Goal: Navigation & Orientation: Find specific page/section

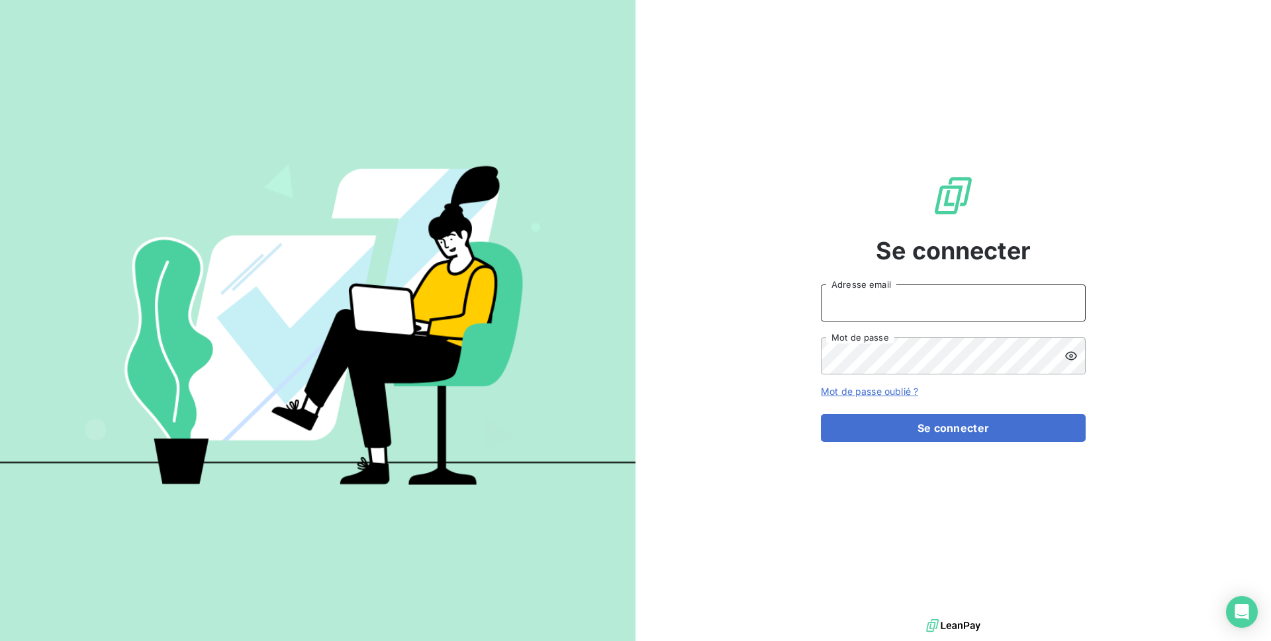
type input "[EMAIL_ADDRESS][DOMAIN_NAME]"
click at [908, 449] on div "Se connecter issy8@adaptel.fr Adresse email Mot de passe Mot de passe oublié ? …" at bounding box center [953, 308] width 265 height 616
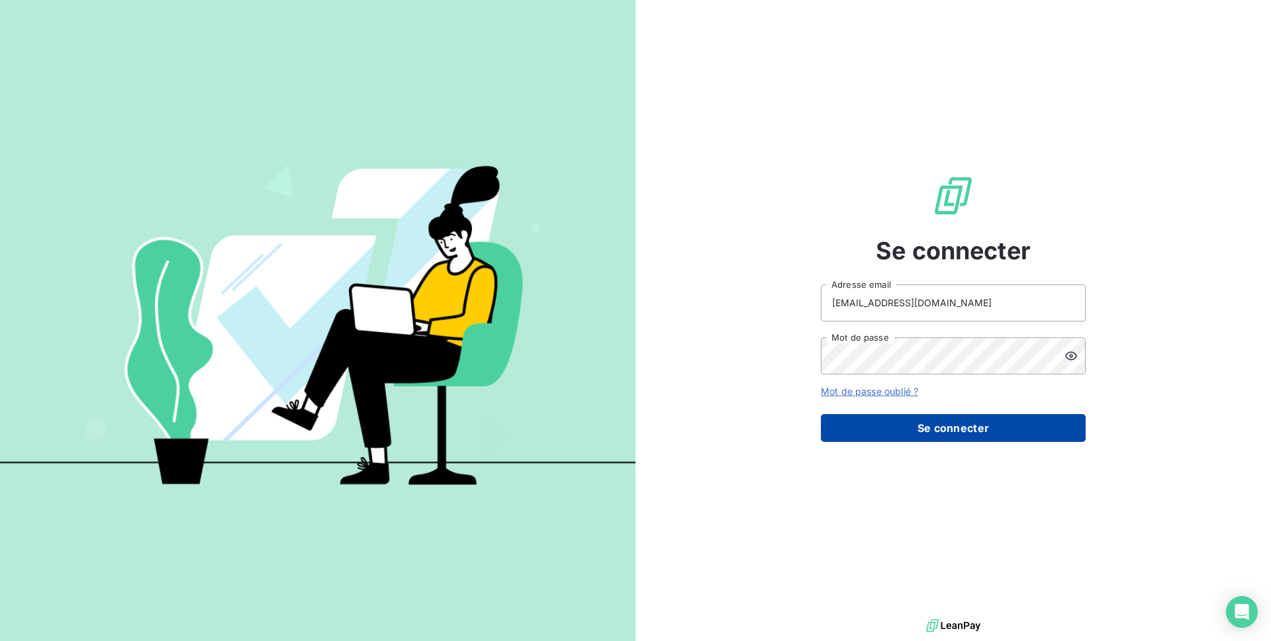
click at [908, 438] on button "Se connecter" at bounding box center [953, 428] width 265 height 28
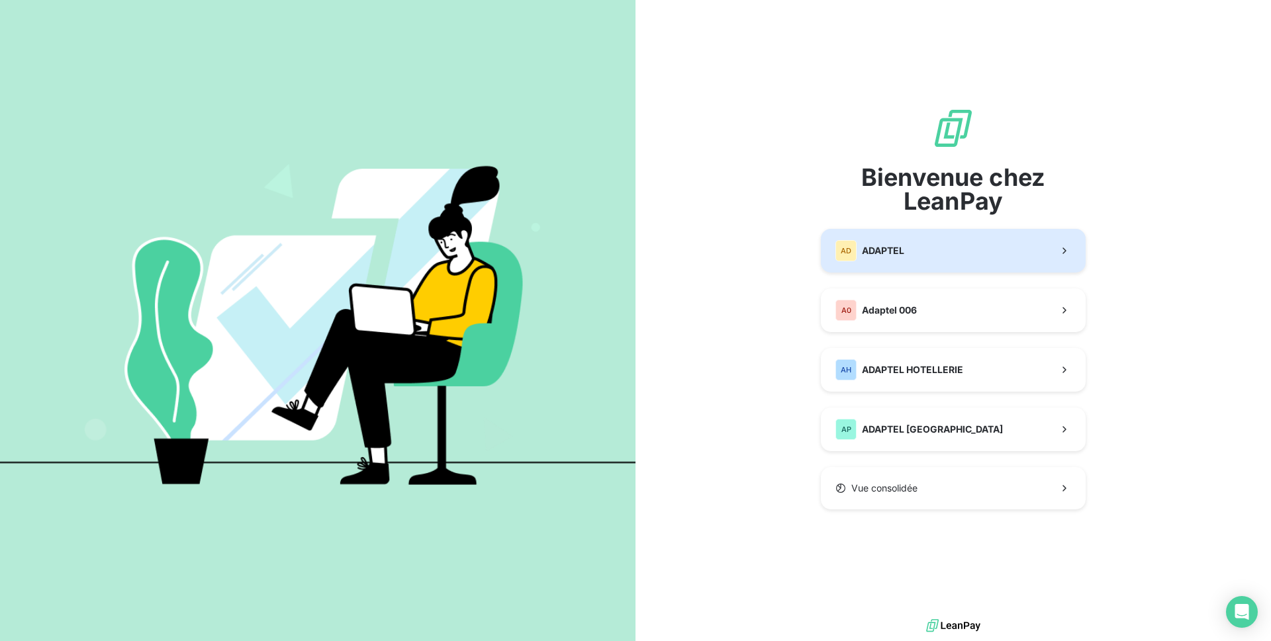
click at [904, 252] on span "ADAPTEL" at bounding box center [883, 250] width 42 height 13
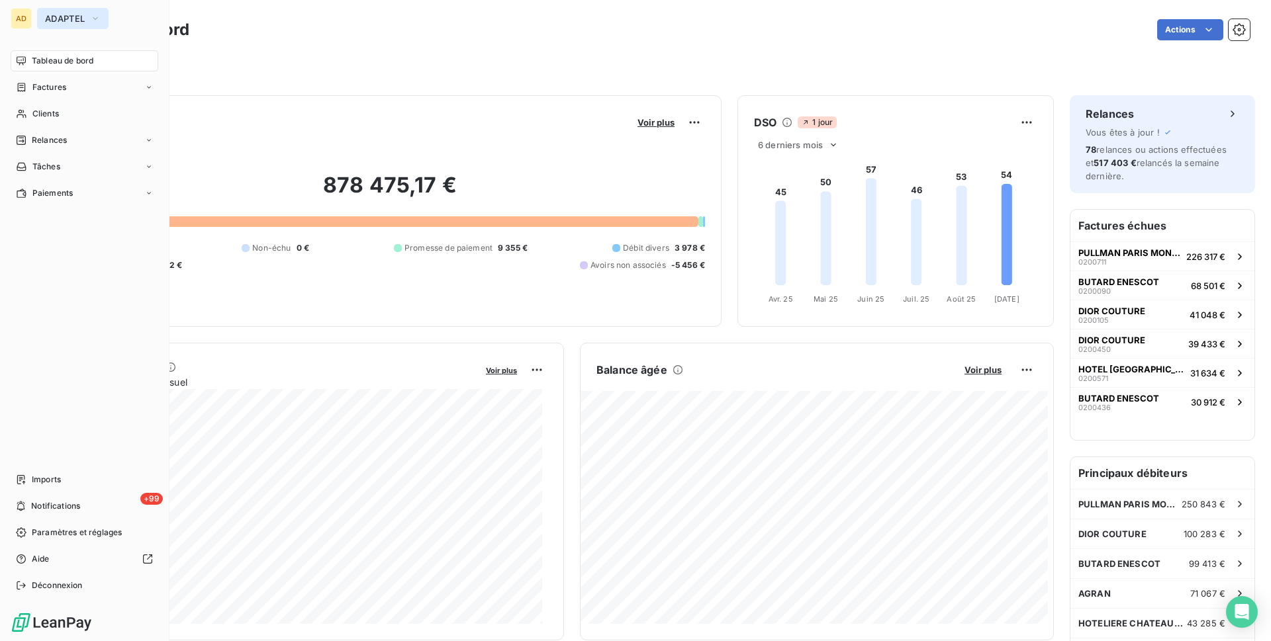
click at [90, 19] on icon "button" at bounding box center [95, 18] width 11 height 13
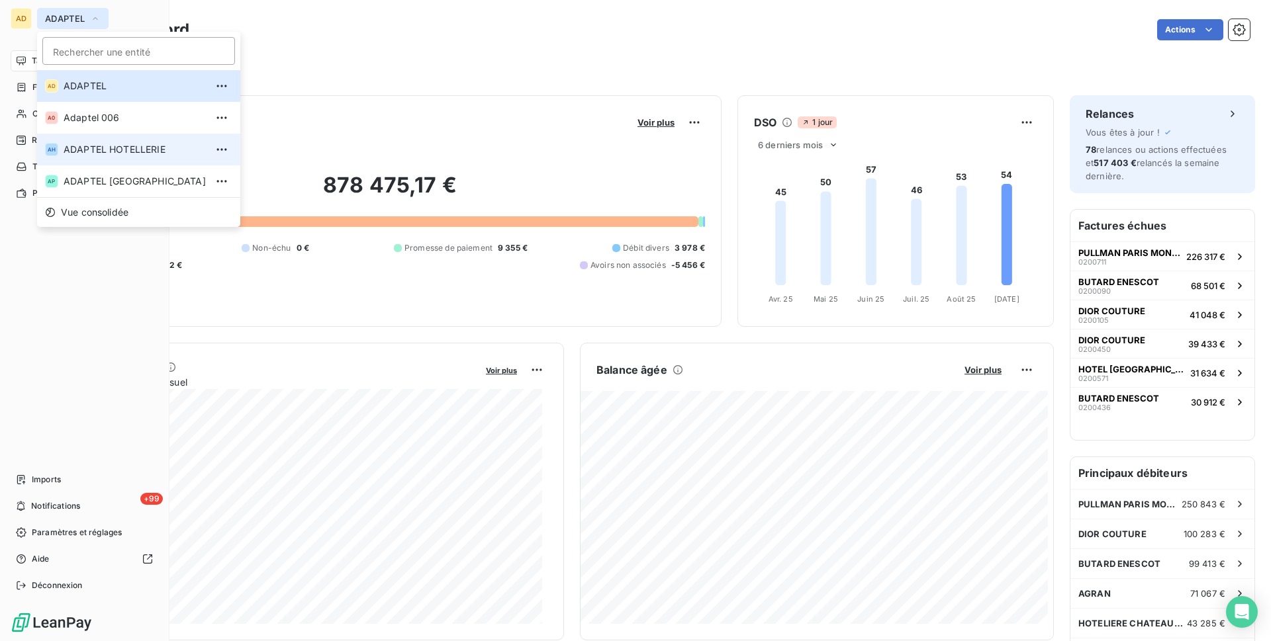
click at [103, 162] on li "AH ADAPTEL HOTELLERIE" at bounding box center [138, 150] width 203 height 32
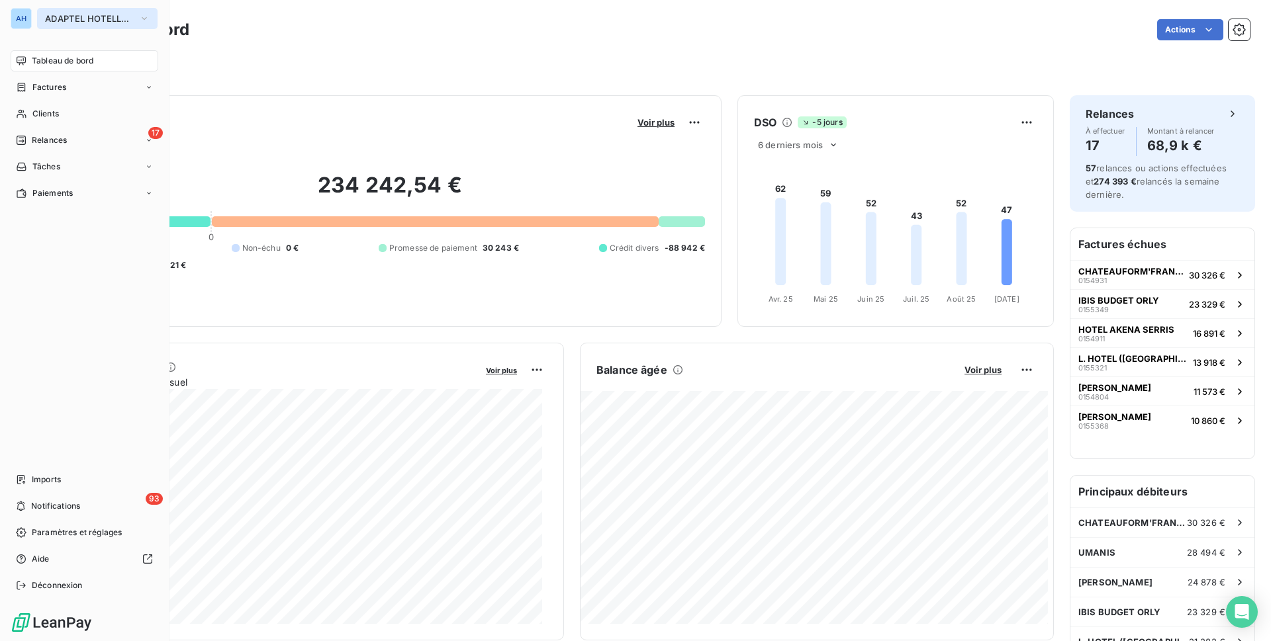
click at [93, 18] on span "ADAPTEL HOTELLERIE" at bounding box center [89, 18] width 89 height 11
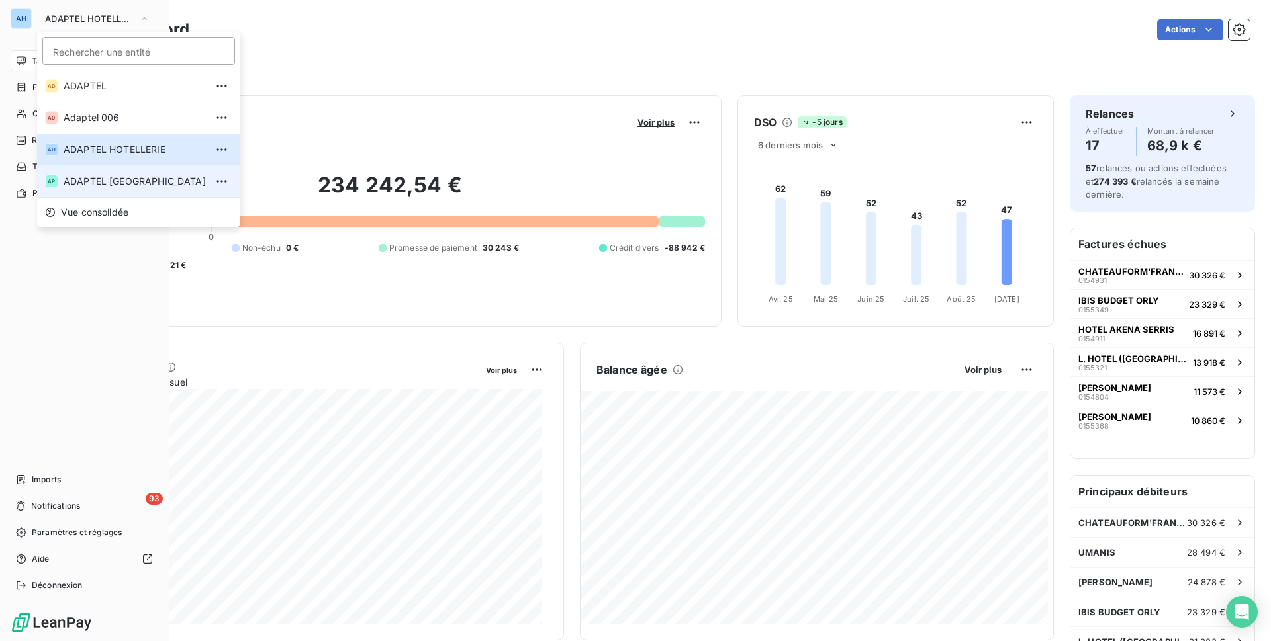
click at [107, 177] on span "ADAPTEL [GEOGRAPHIC_DATA]" at bounding box center [135, 181] width 142 height 13
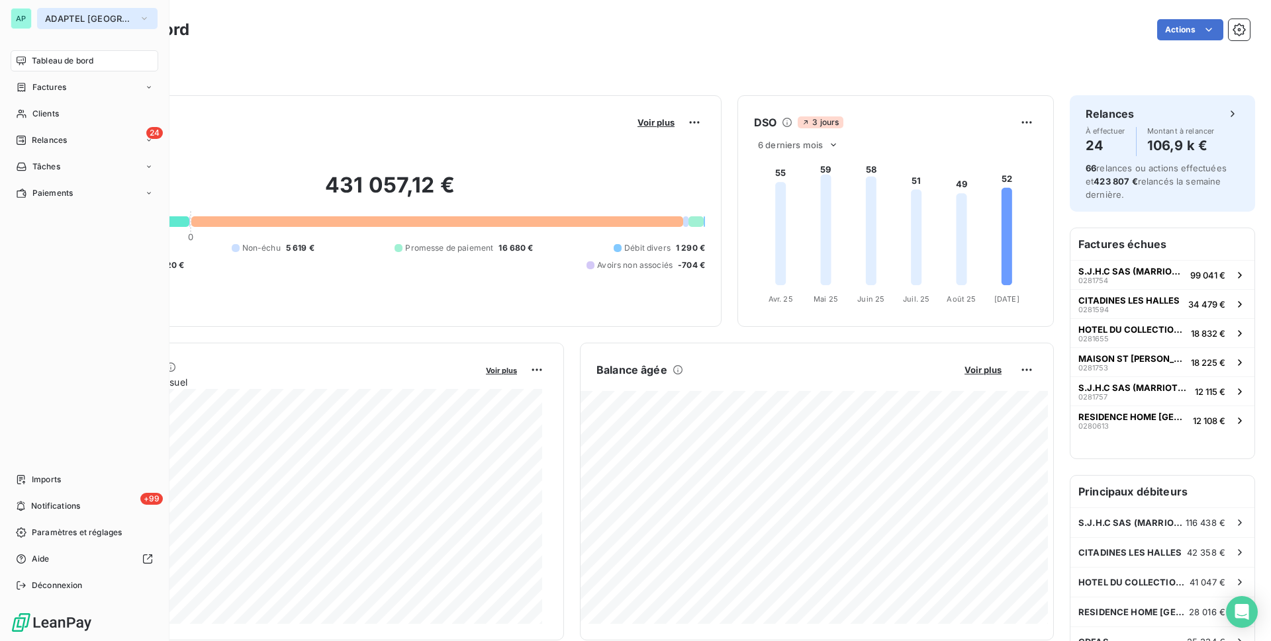
click at [97, 19] on span "ADAPTEL [GEOGRAPHIC_DATA]" at bounding box center [89, 18] width 89 height 11
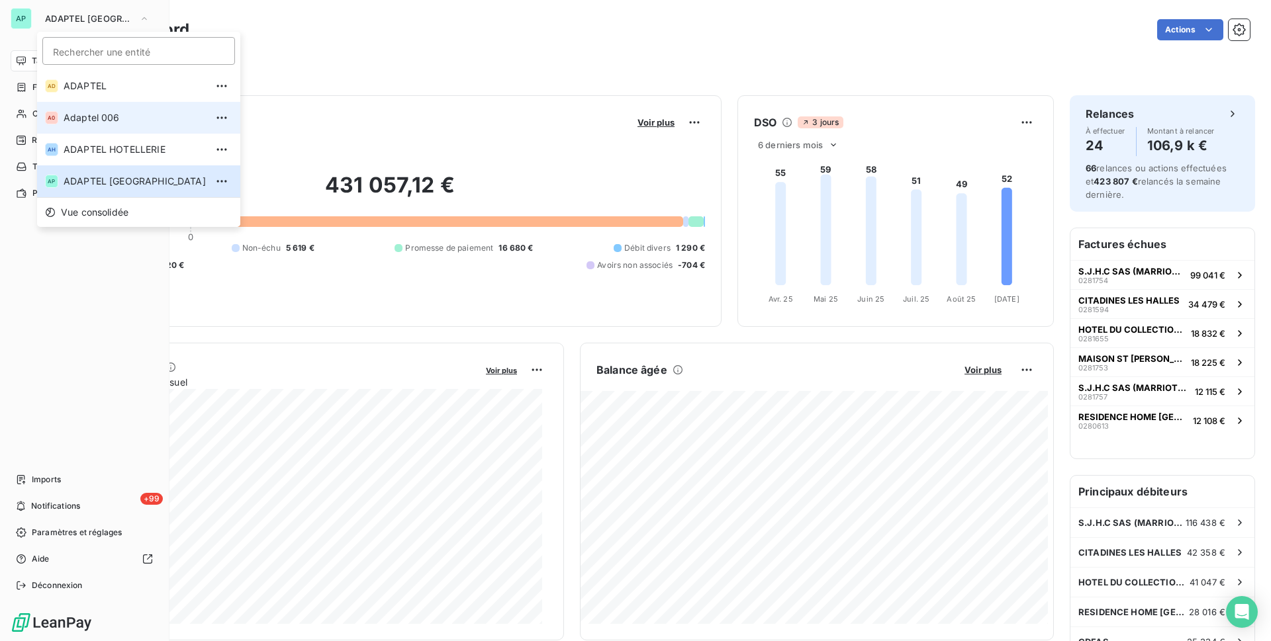
click at [123, 113] on span "Adaptel 006" at bounding box center [135, 117] width 142 height 13
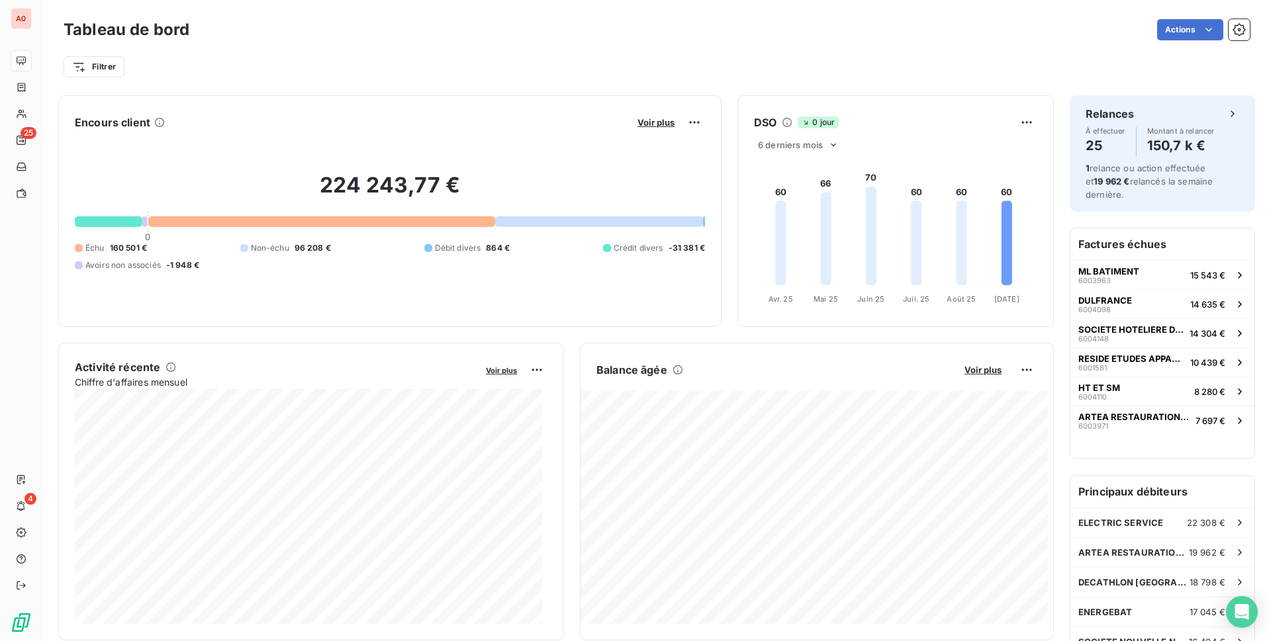
click at [493, 48] on div "Filtrer" at bounding box center [657, 62] width 1186 height 36
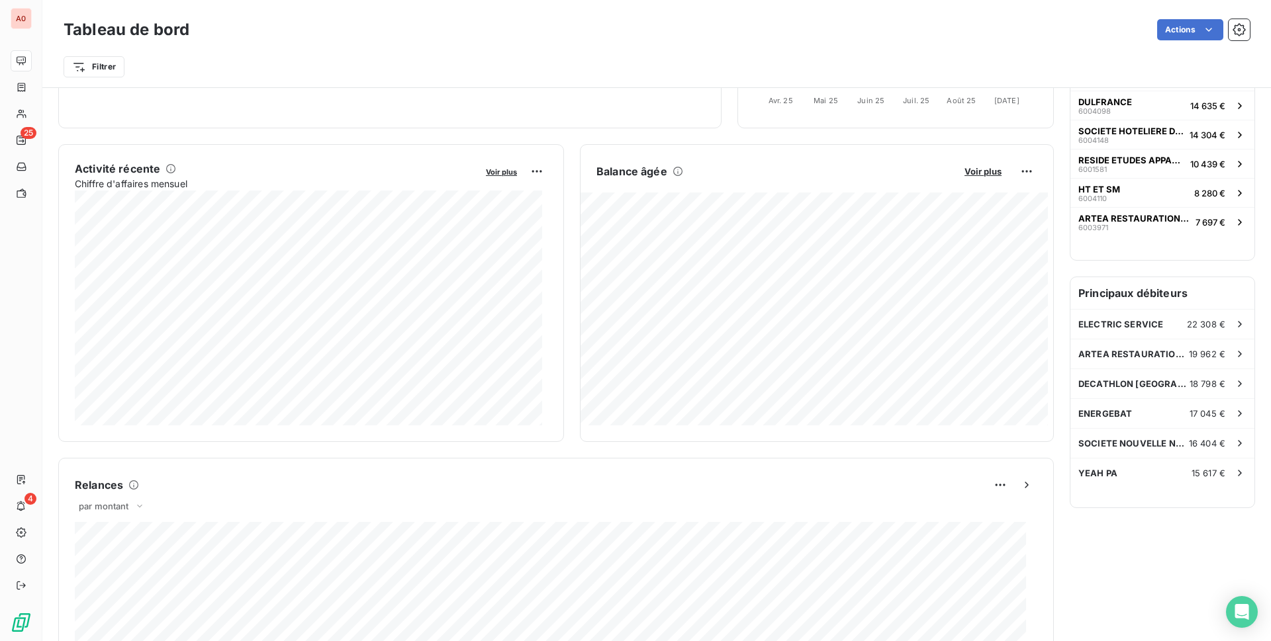
scroll to position [133, 0]
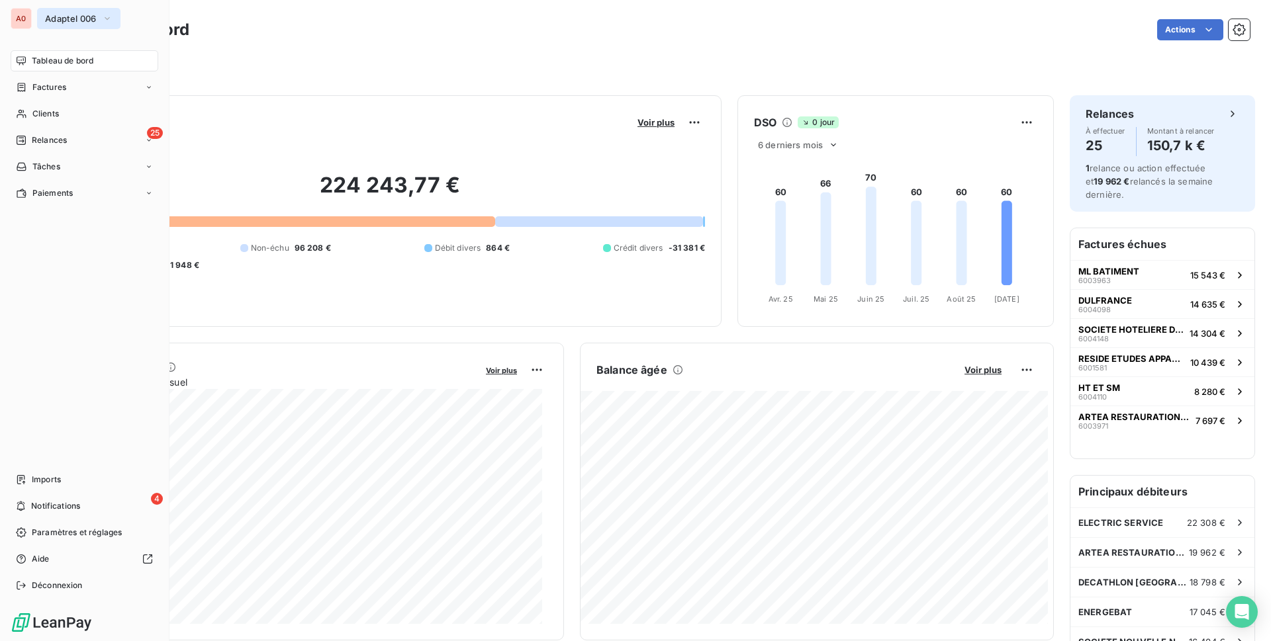
click at [76, 21] on span "Adaptel 006" at bounding box center [71, 18] width 52 height 11
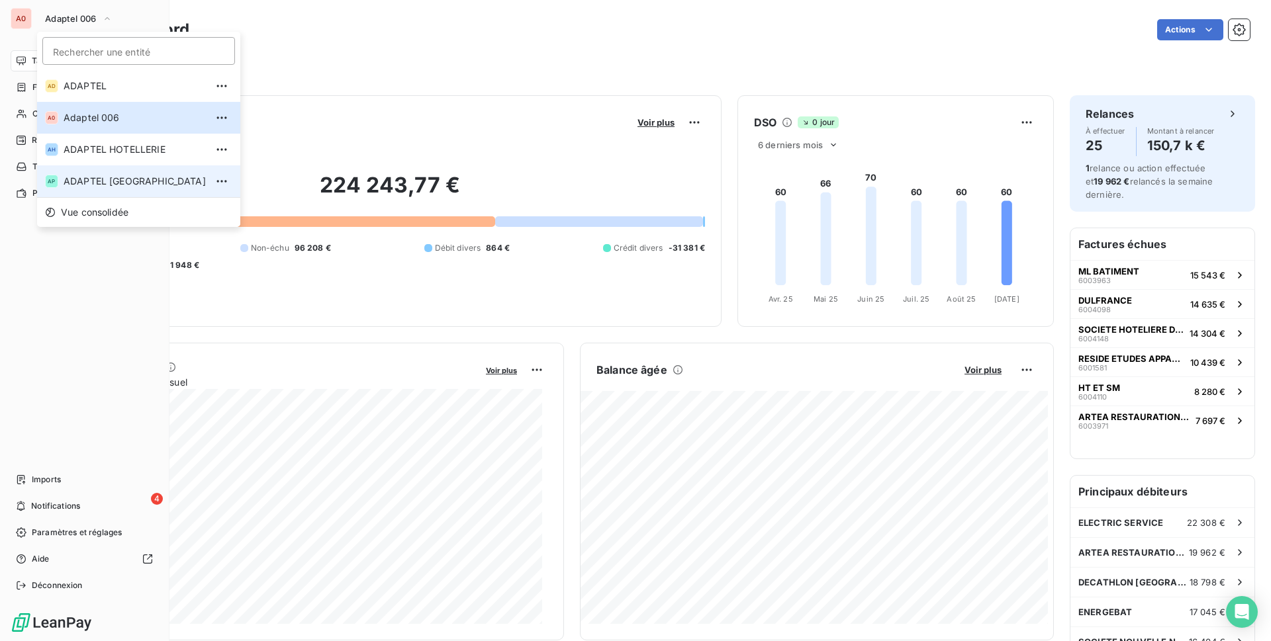
click at [109, 183] on span "ADAPTEL [GEOGRAPHIC_DATA]" at bounding box center [135, 181] width 142 height 13
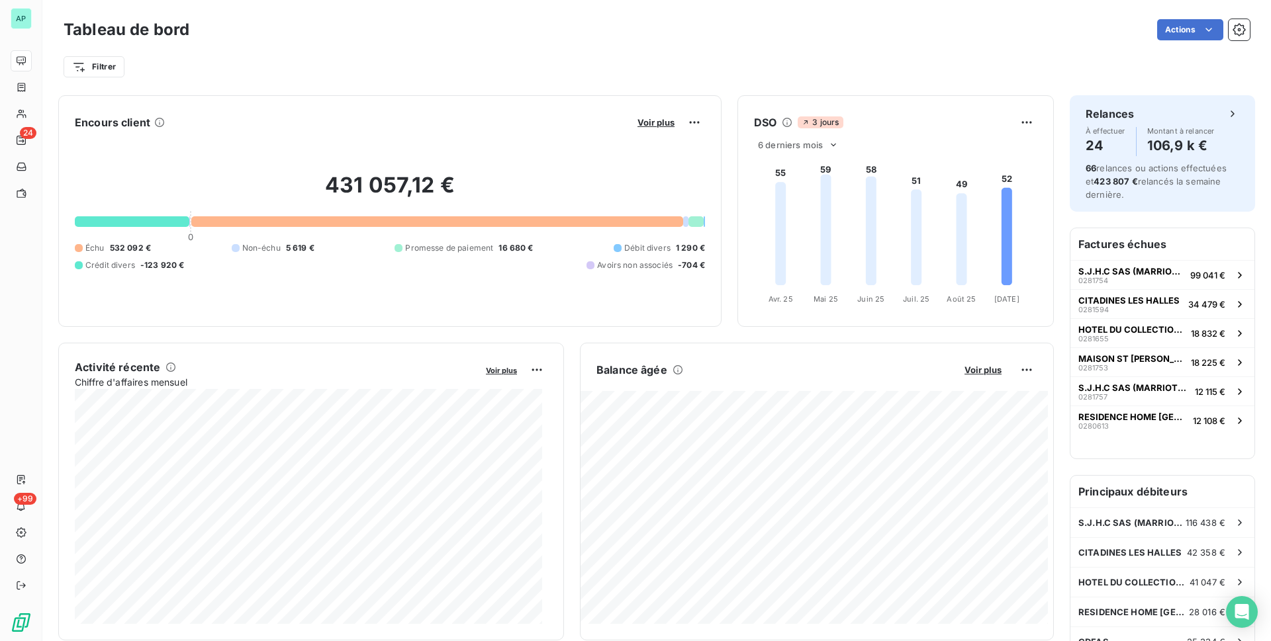
click at [708, 46] on div "Filtrer" at bounding box center [657, 62] width 1186 height 36
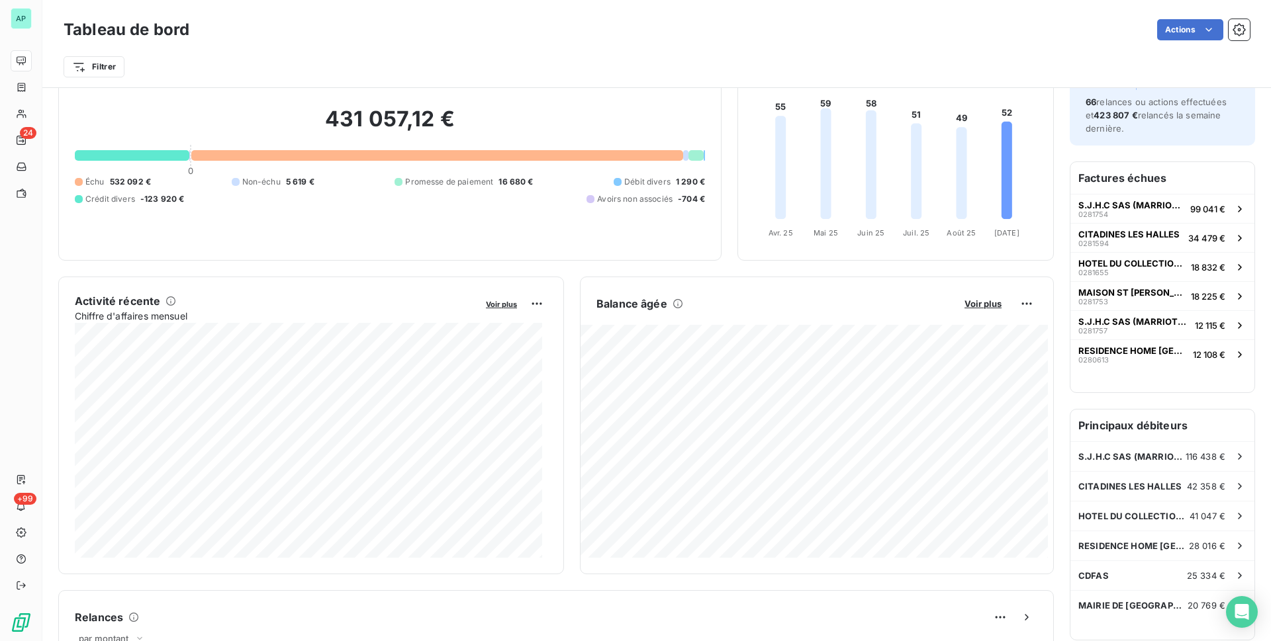
scroll to position [199, 0]
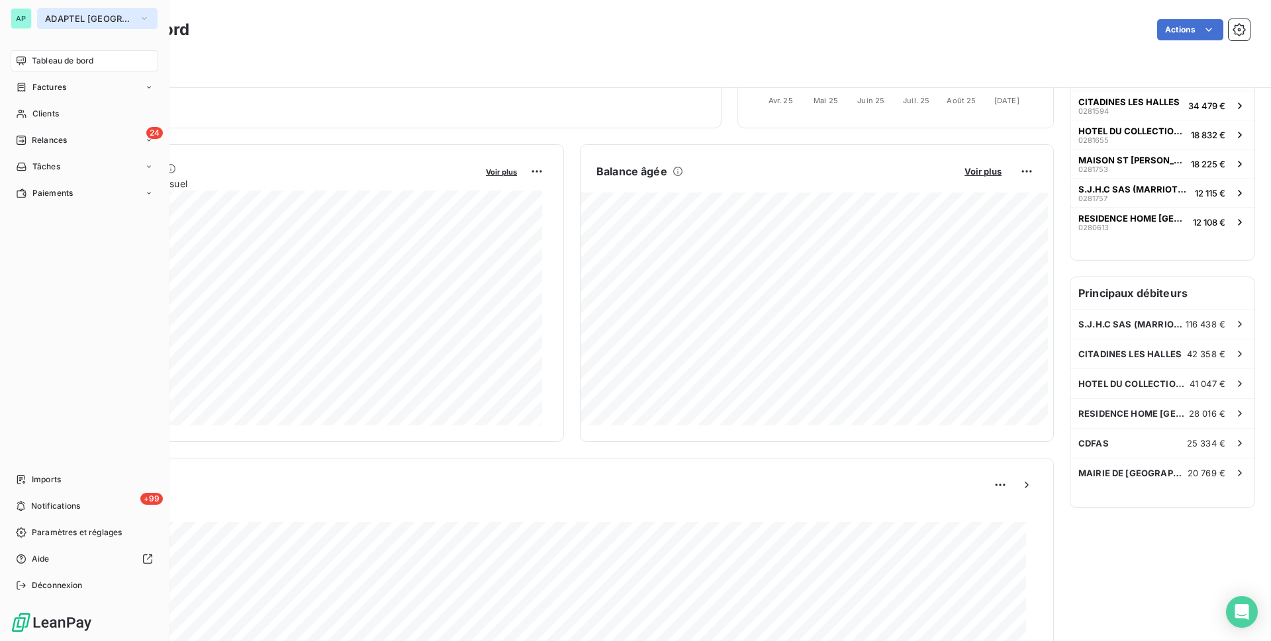
click at [107, 28] on button "ADAPTEL [GEOGRAPHIC_DATA]" at bounding box center [97, 18] width 120 height 21
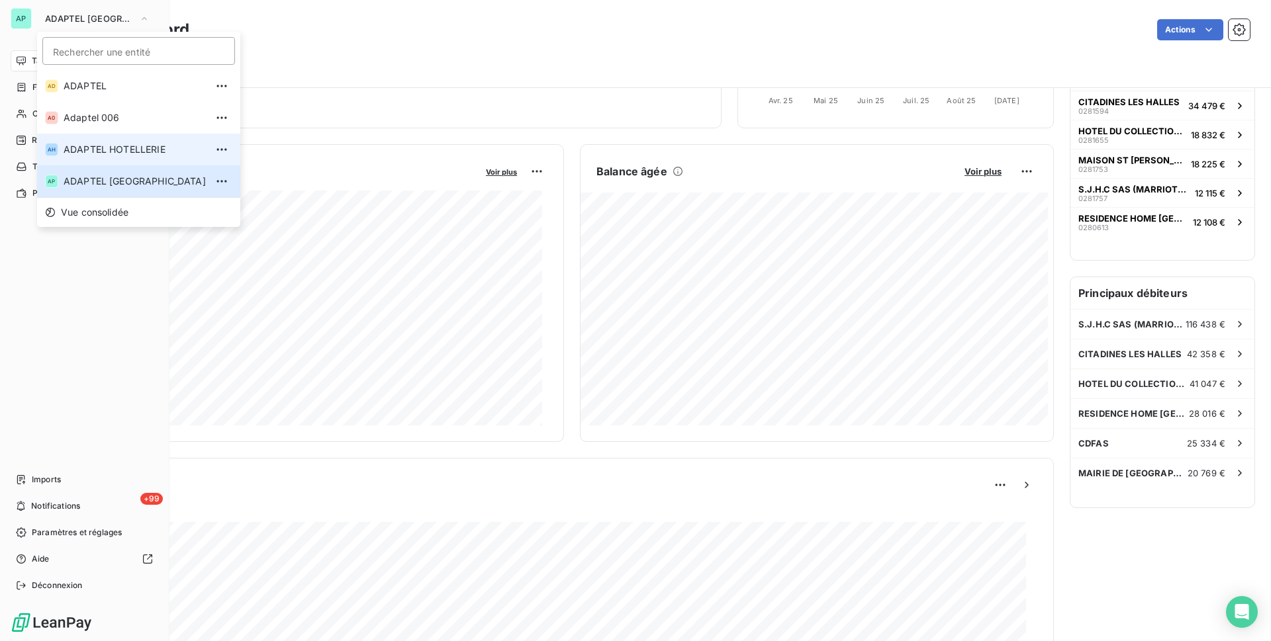
click at [155, 142] on li "AH ADAPTEL HOTELLERIE" at bounding box center [138, 150] width 203 height 32
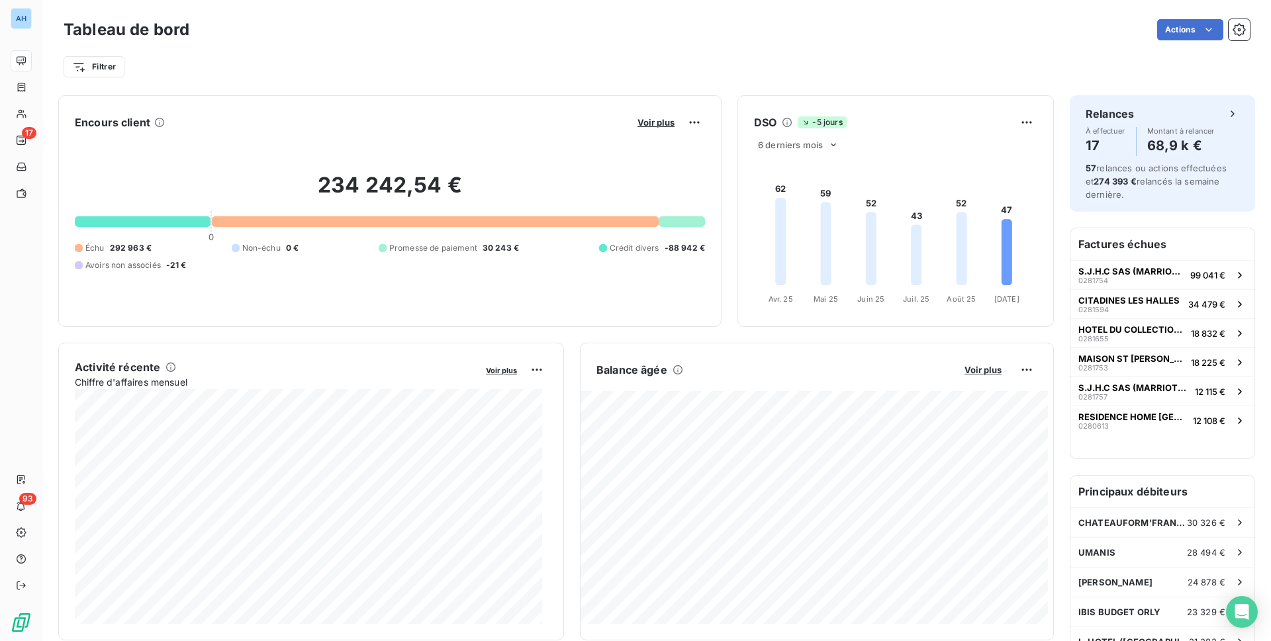
click at [765, 40] on div "Tableau de bord Actions" at bounding box center [657, 30] width 1186 height 28
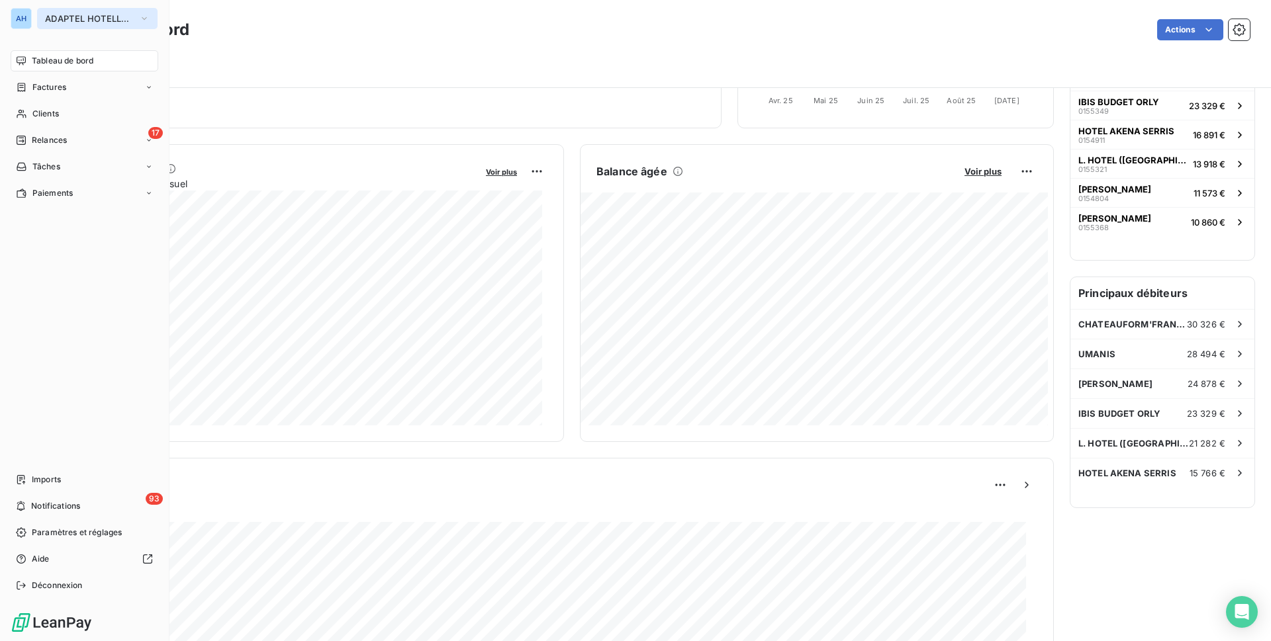
click at [130, 23] on span "ADAPTEL HOTELLERIE" at bounding box center [89, 18] width 89 height 11
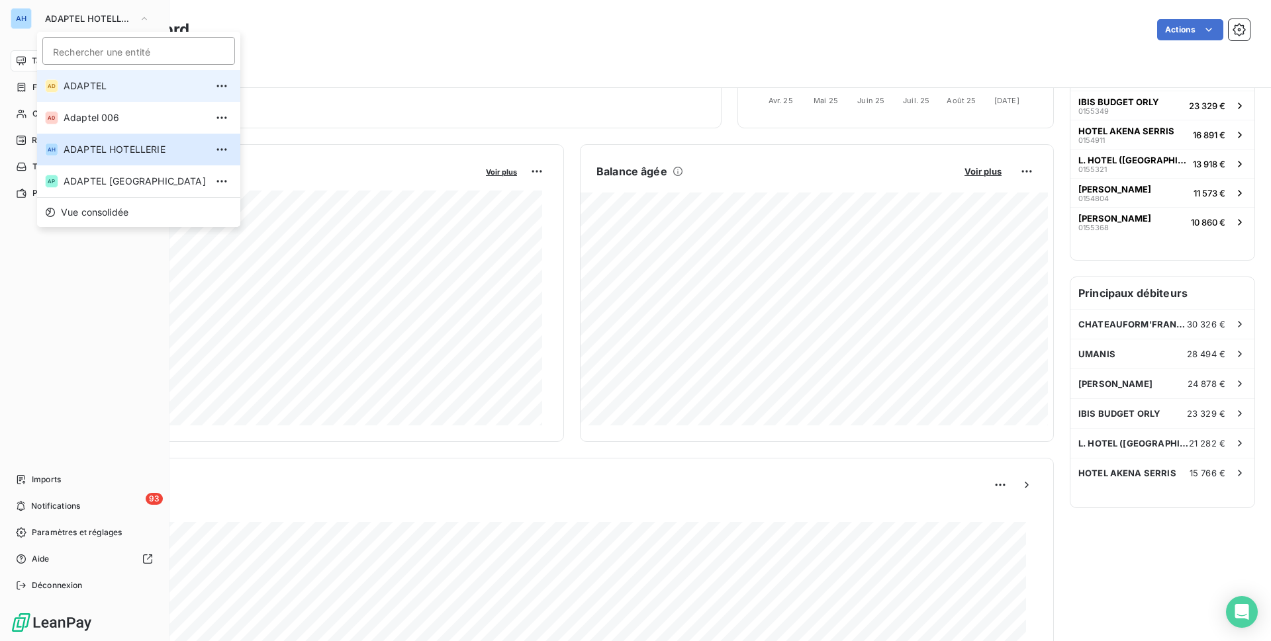
click at [130, 80] on span "ADAPTEL" at bounding box center [135, 85] width 142 height 13
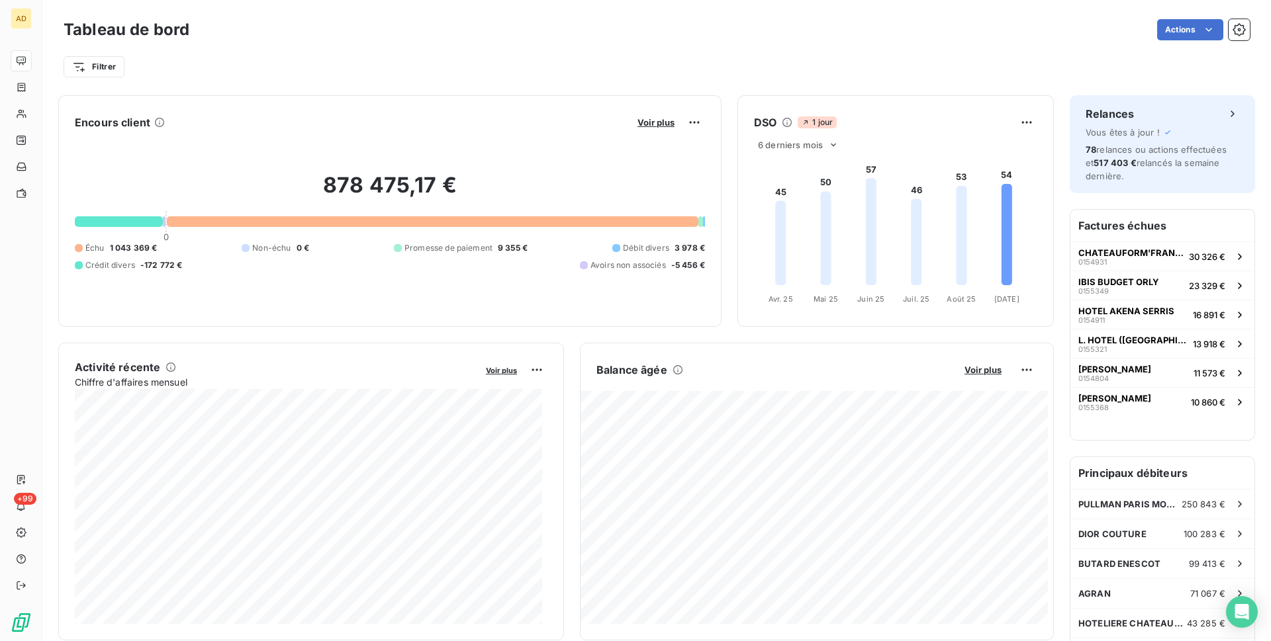
click at [720, 79] on div "Tableau de bord Actions Filtrer" at bounding box center [656, 43] width 1229 height 87
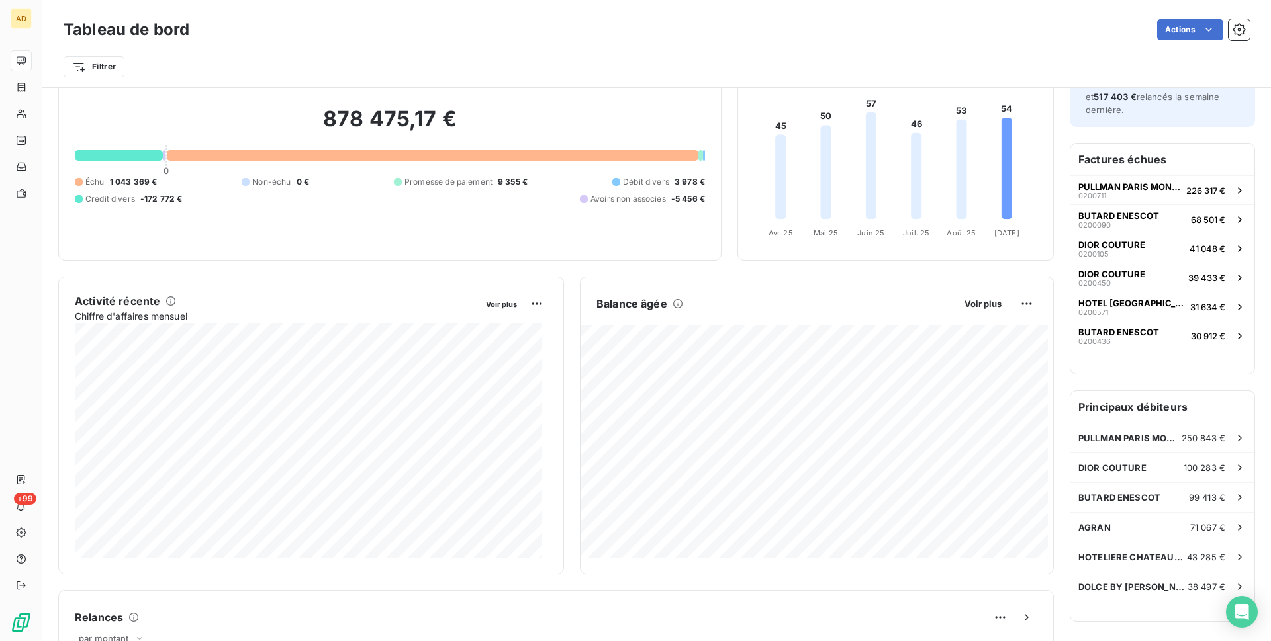
scroll to position [133, 0]
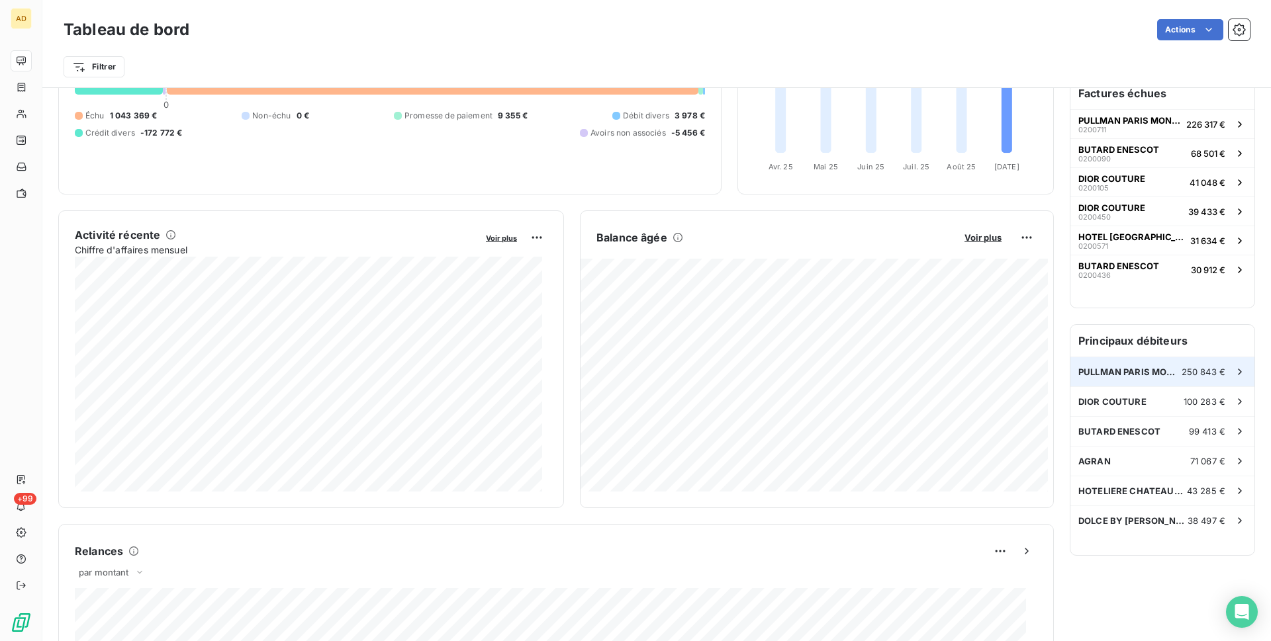
click at [1156, 367] on span "PULLMAN PARIS MONTPARNASSE" at bounding box center [1129, 372] width 103 height 11
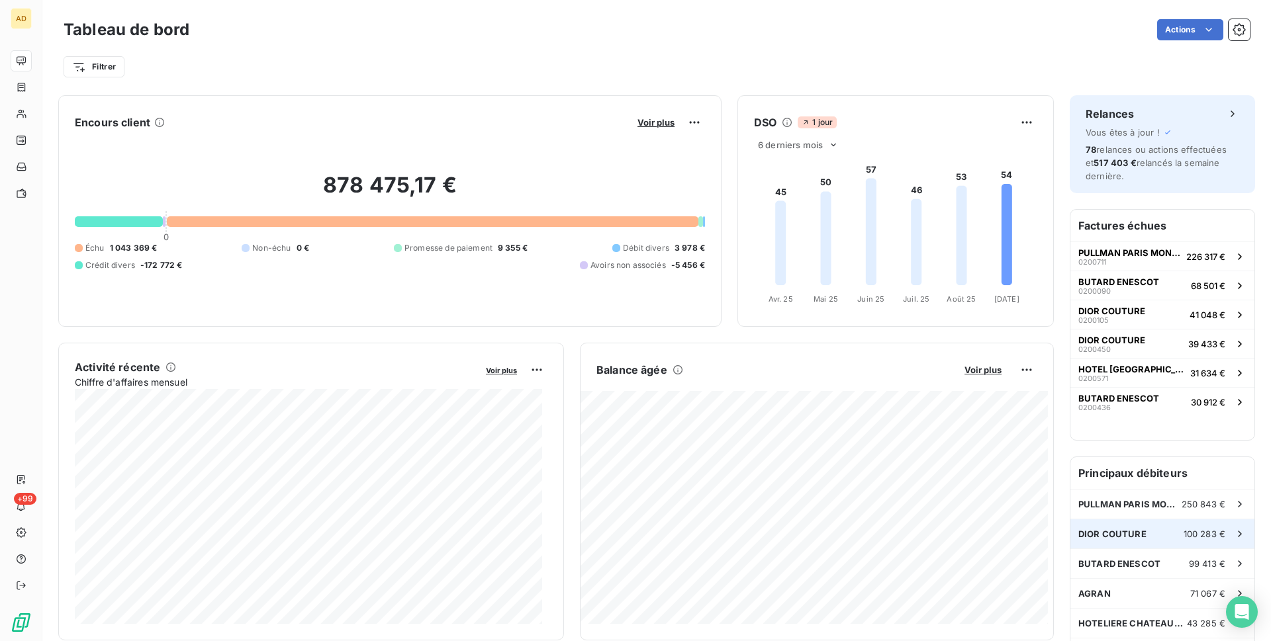
click at [1115, 523] on div "DIOR COUTURE 100 283 €" at bounding box center [1162, 534] width 184 height 29
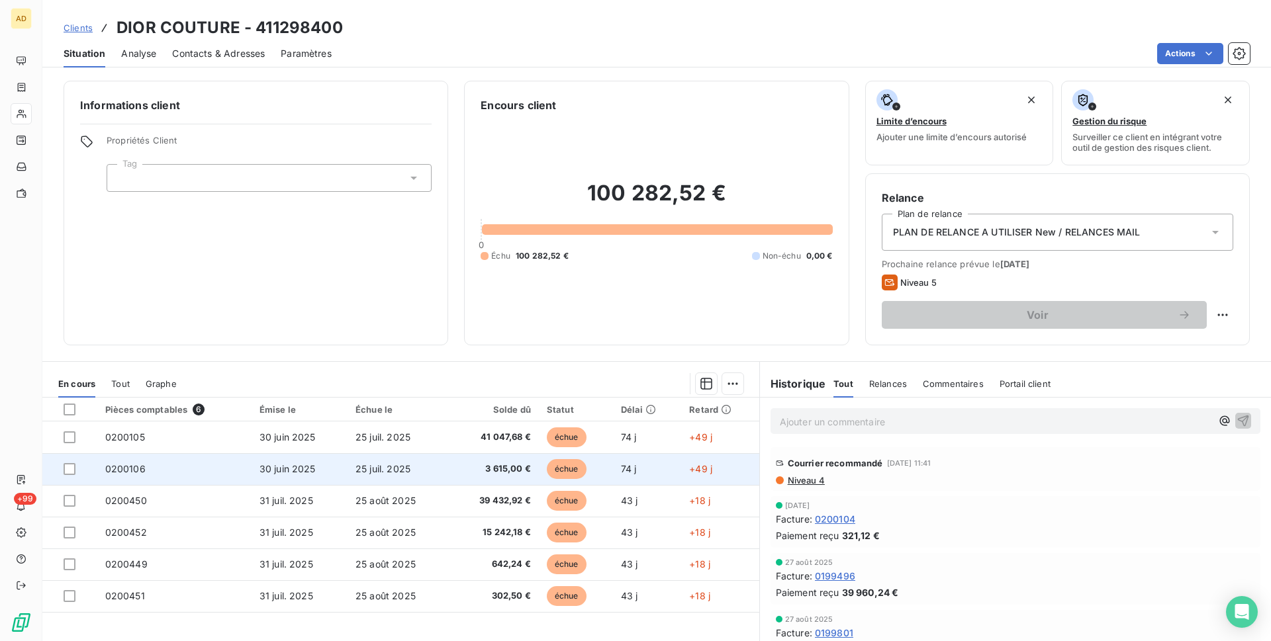
scroll to position [51, 0]
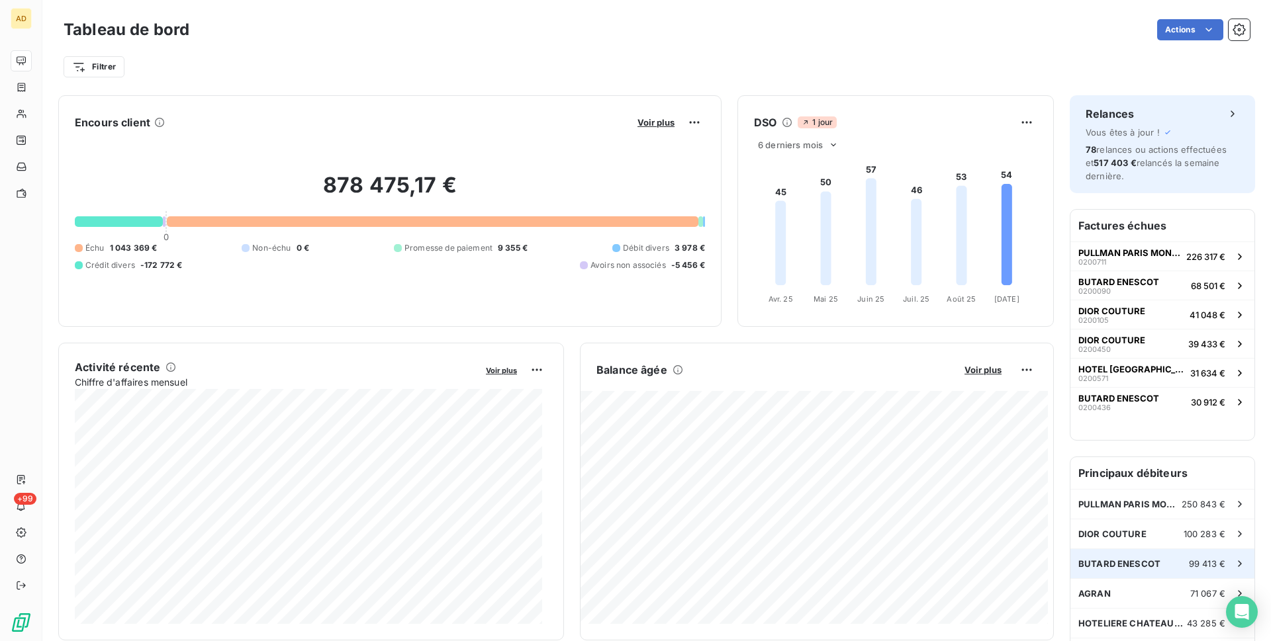
click at [1147, 567] on span "BUTARD ENESCOT" at bounding box center [1119, 564] width 82 height 11
click at [1140, 597] on div "[PERSON_NAME] 71 067 €" at bounding box center [1162, 593] width 184 height 29
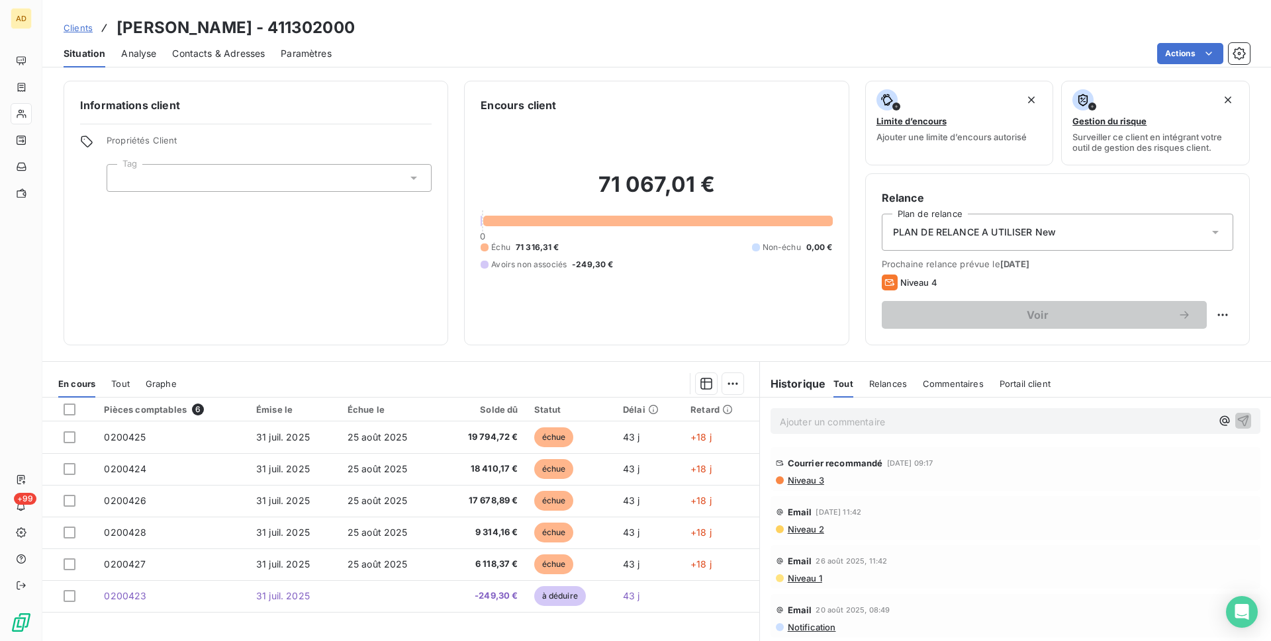
scroll to position [51, 0]
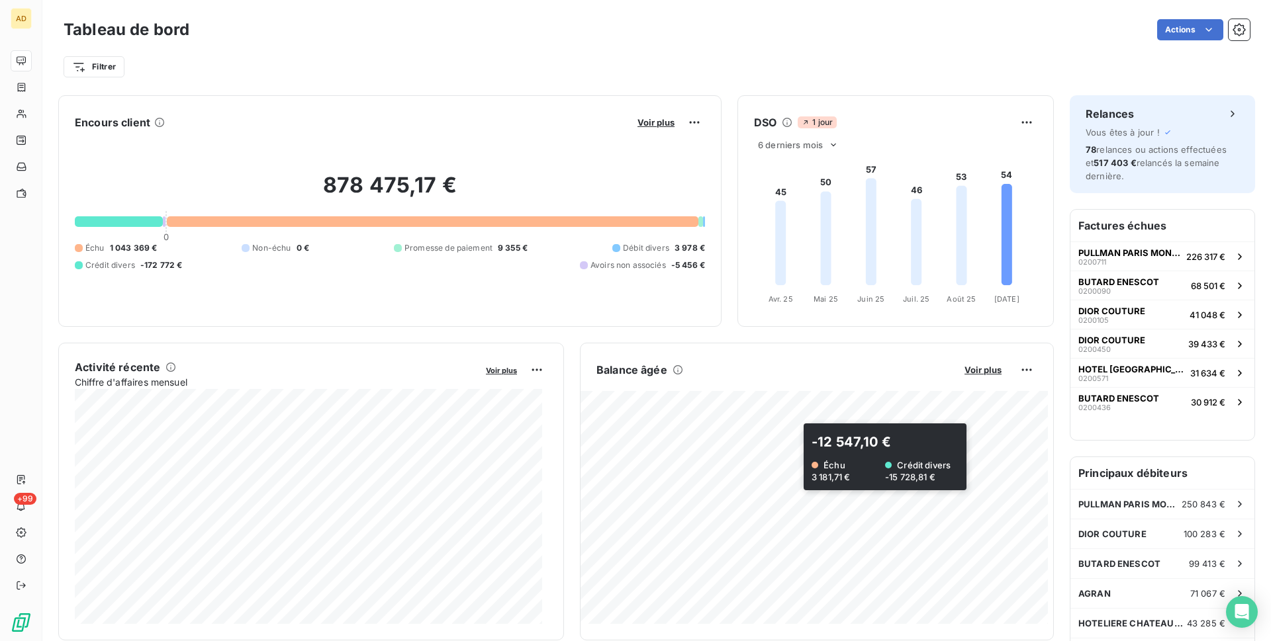
scroll to position [133, 0]
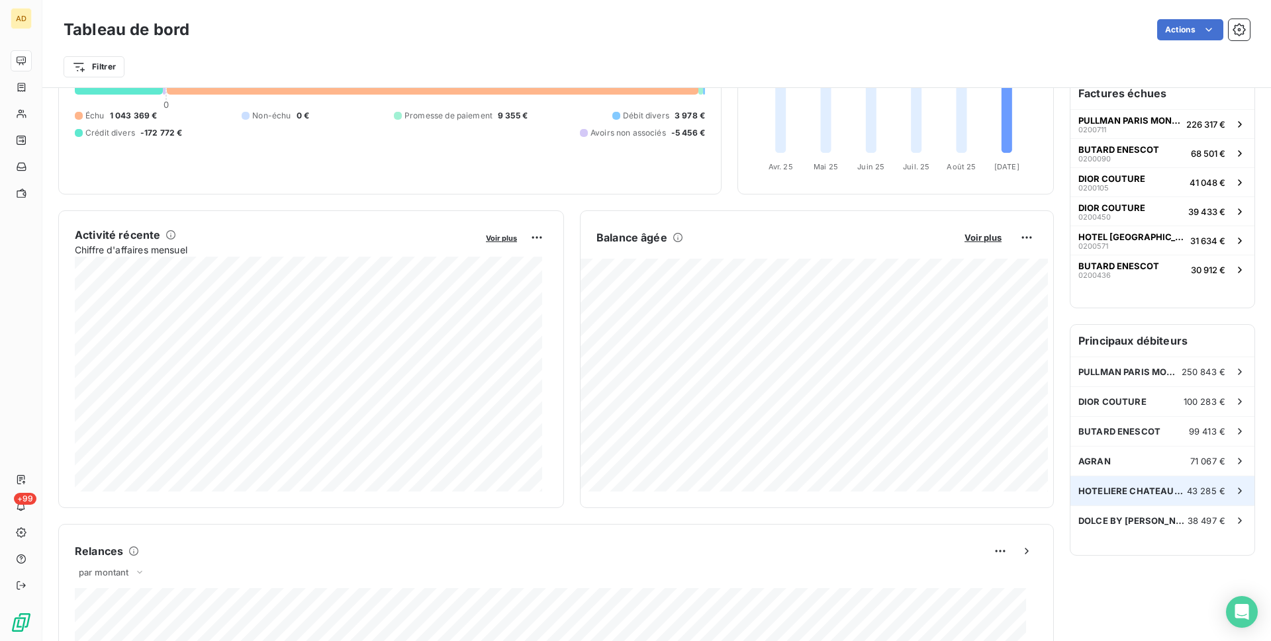
click at [1145, 491] on span "HOTELIERE CHATEAUBRIAN" at bounding box center [1132, 491] width 109 height 11
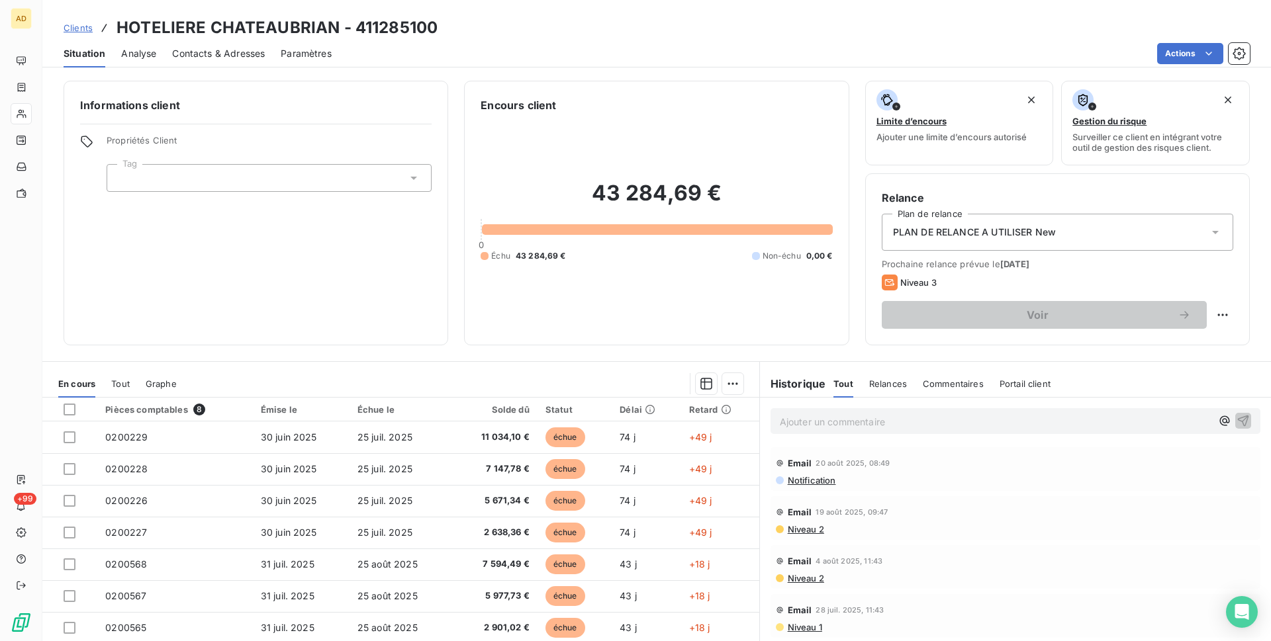
click at [483, 357] on div "Informations client Propriétés Client Tag Encours client 43 284,69 € 0 Échu 43 …" at bounding box center [656, 357] width 1229 height 569
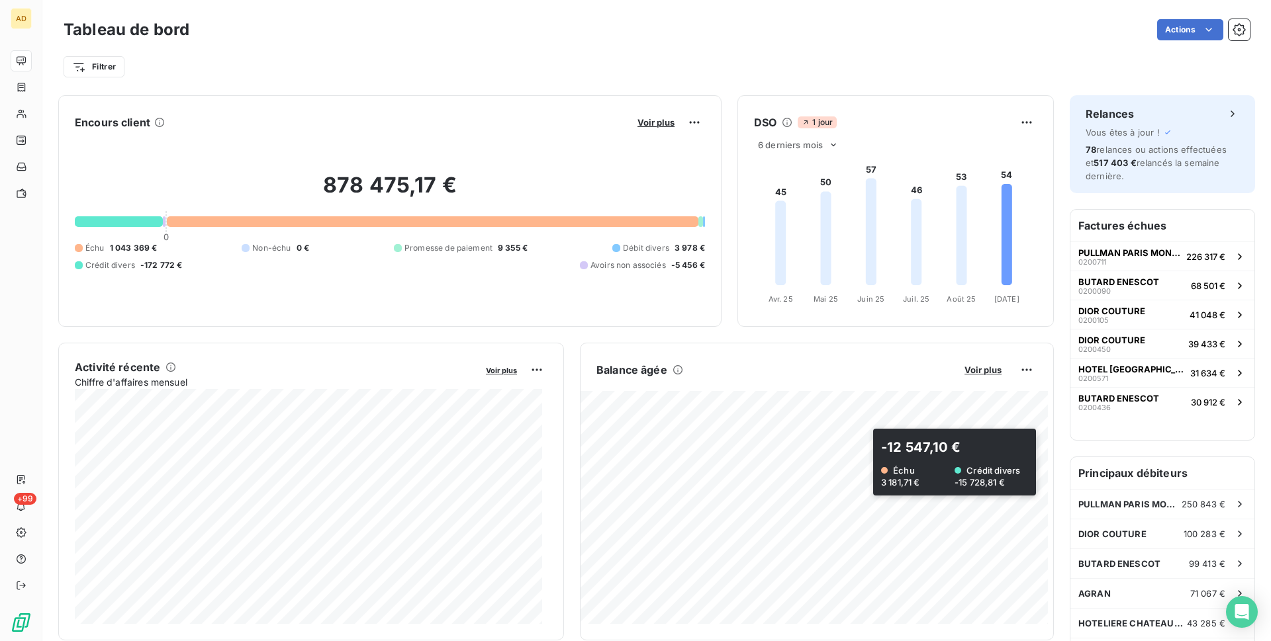
scroll to position [133, 0]
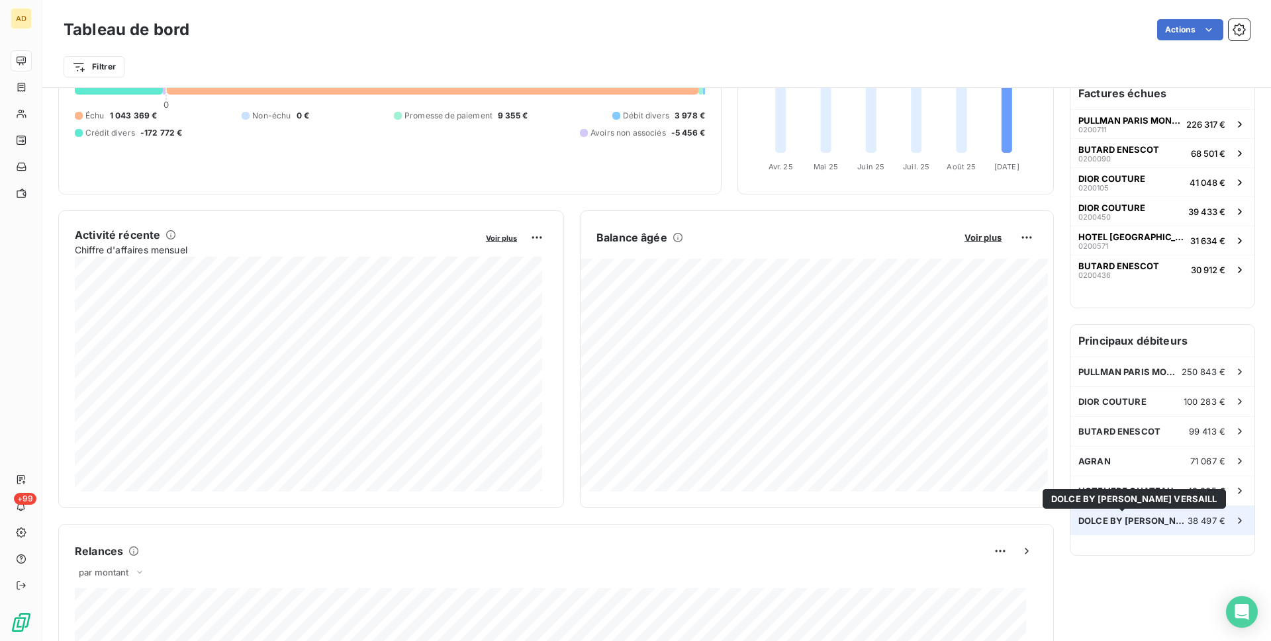
click at [1078, 522] on span "DOLCE BY [PERSON_NAME] VERSAILL" at bounding box center [1132, 521] width 109 height 11
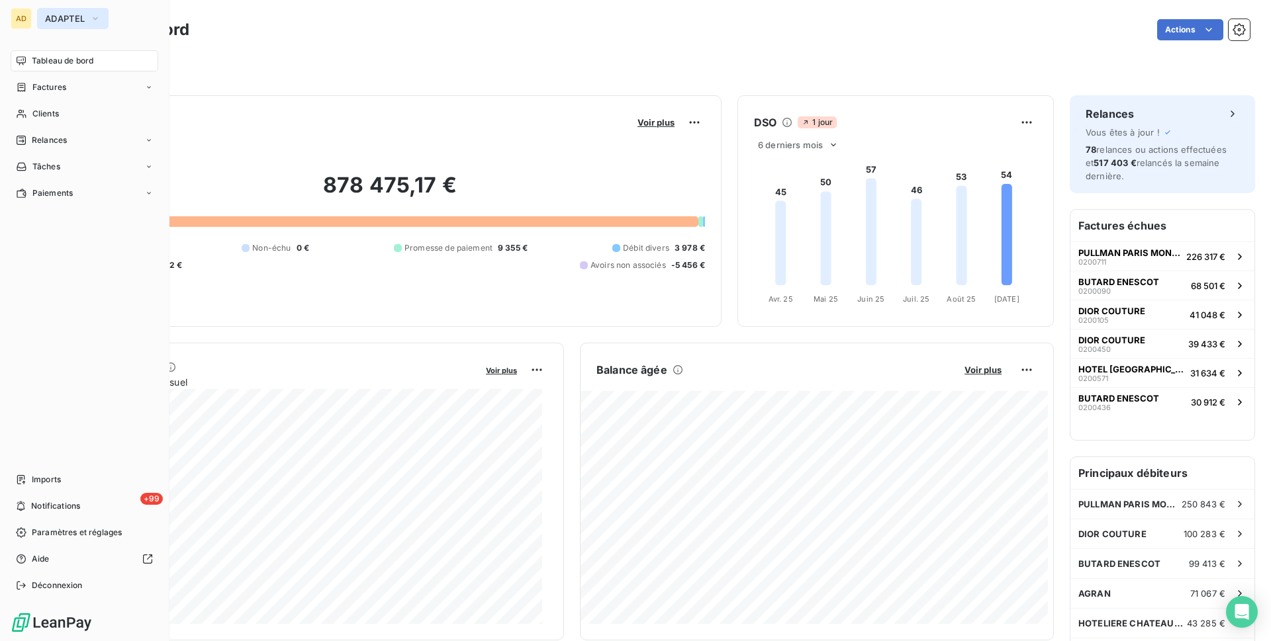
click at [93, 19] on icon "button" at bounding box center [95, 18] width 11 height 13
click at [90, 13] on icon "button" at bounding box center [95, 18] width 11 height 13
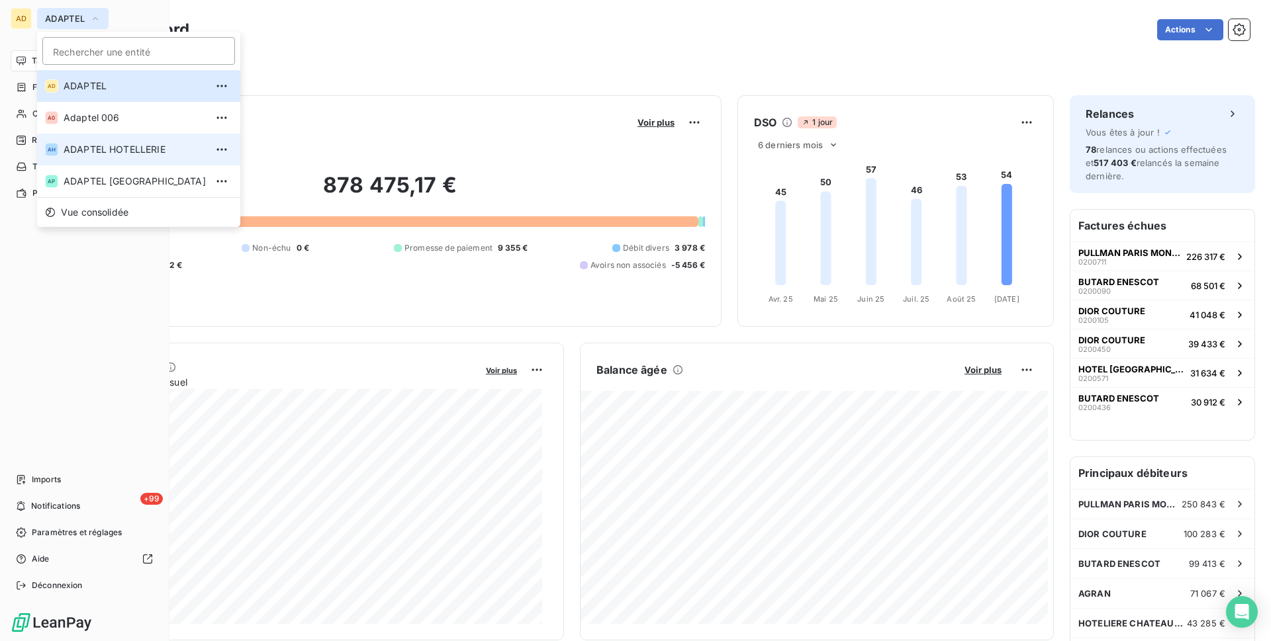
click at [120, 141] on li "AH ADAPTEL HOTELLERIE" at bounding box center [138, 150] width 203 height 32
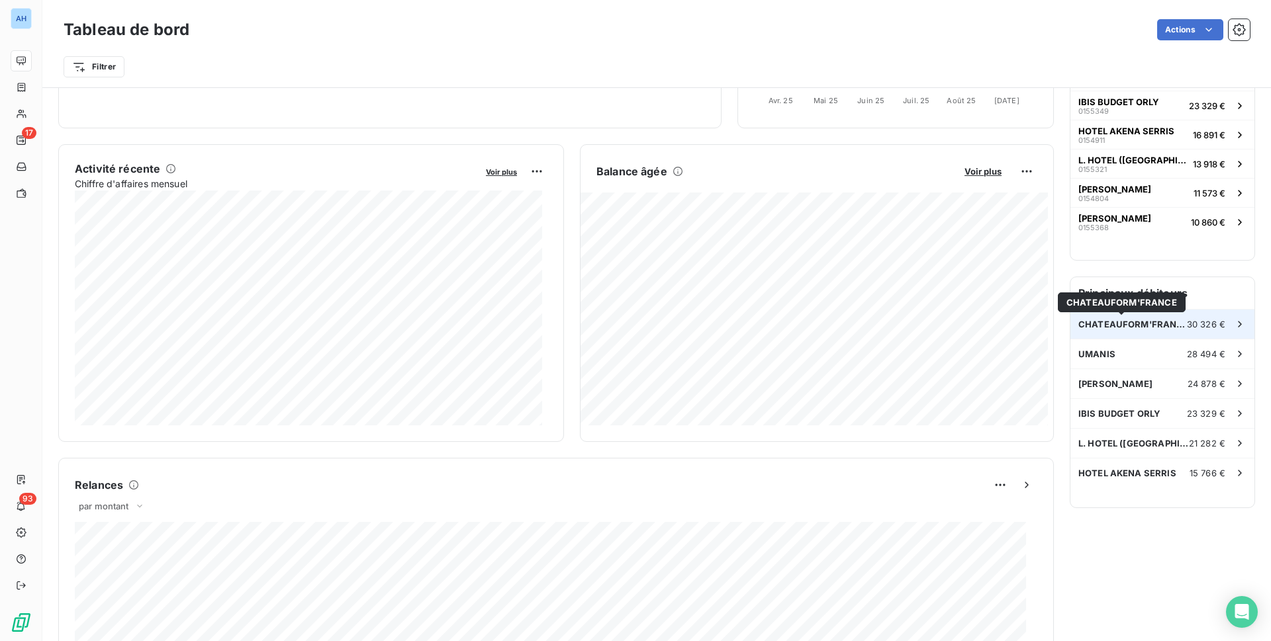
click at [1155, 328] on span "CHATEAUFORM'FRANCE" at bounding box center [1132, 324] width 109 height 11
